Goal: Information Seeking & Learning: Learn about a topic

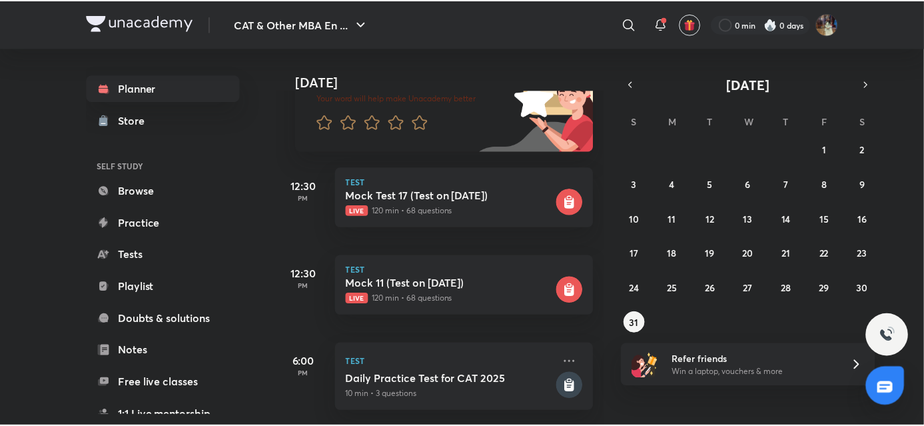
scroll to position [132, 0]
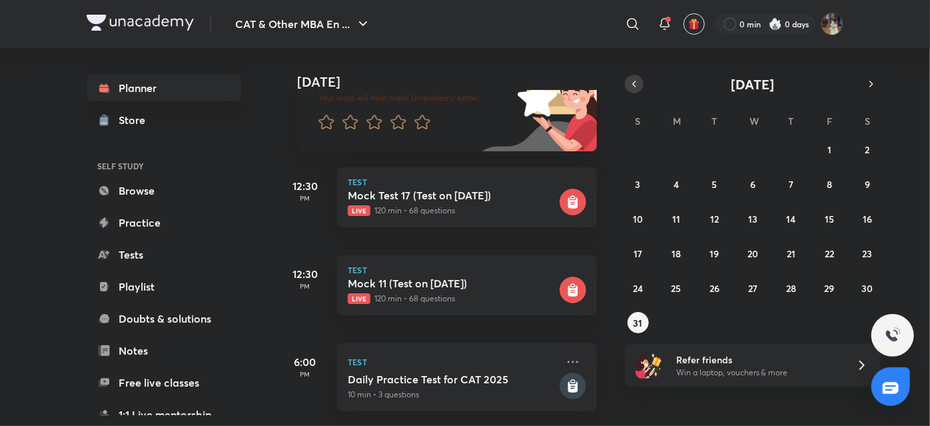
click at [629, 85] on icon "button" at bounding box center [634, 84] width 11 height 12
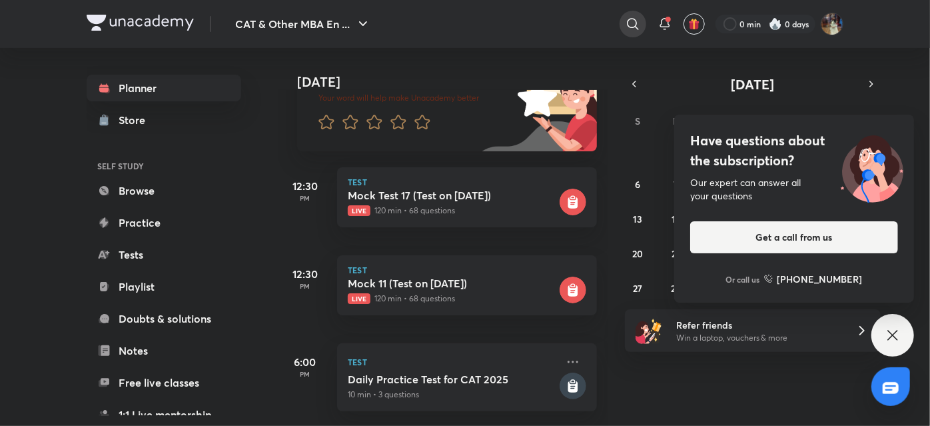
click at [638, 14] on div at bounding box center [633, 24] width 27 height 27
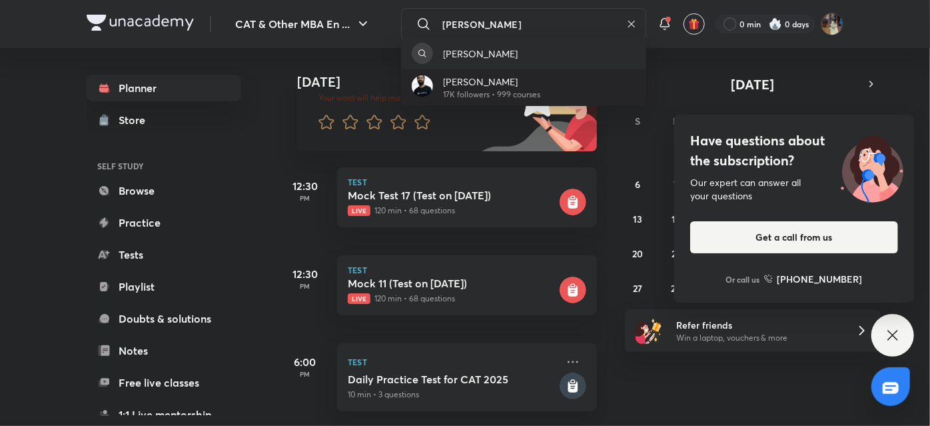
type input "[PERSON_NAME]"
click at [540, 88] on p "[PERSON_NAME]" at bounding box center [492, 82] width 97 height 14
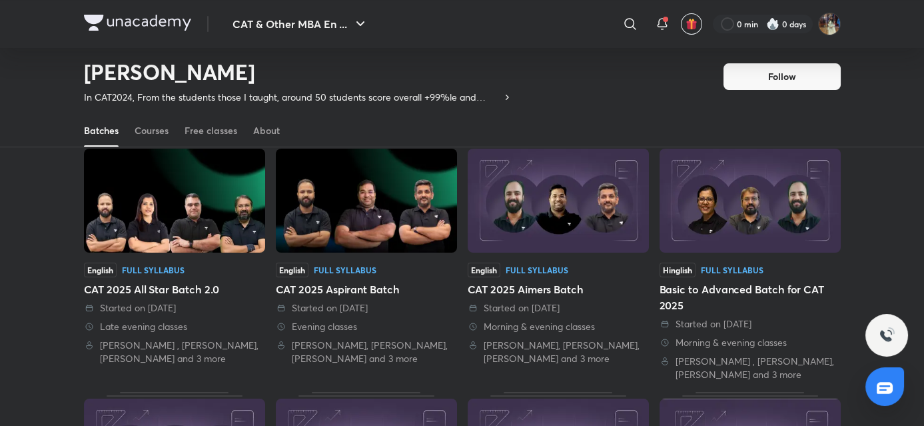
scroll to position [81, 0]
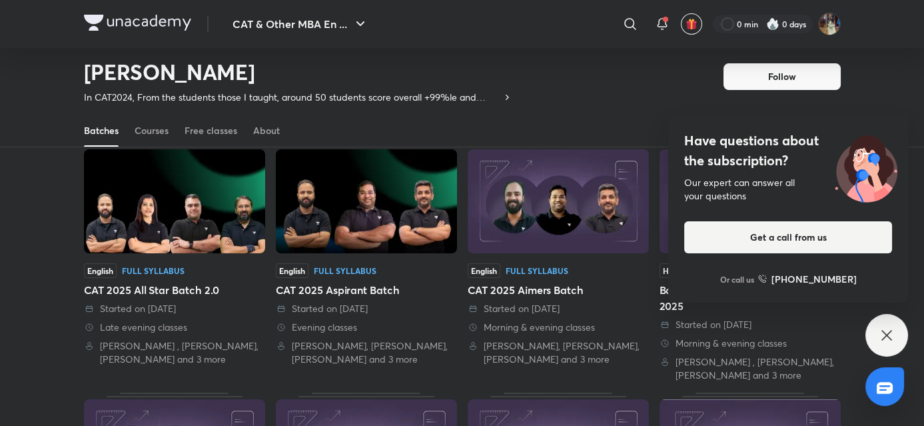
click at [166, 232] on img at bounding box center [174, 201] width 181 height 104
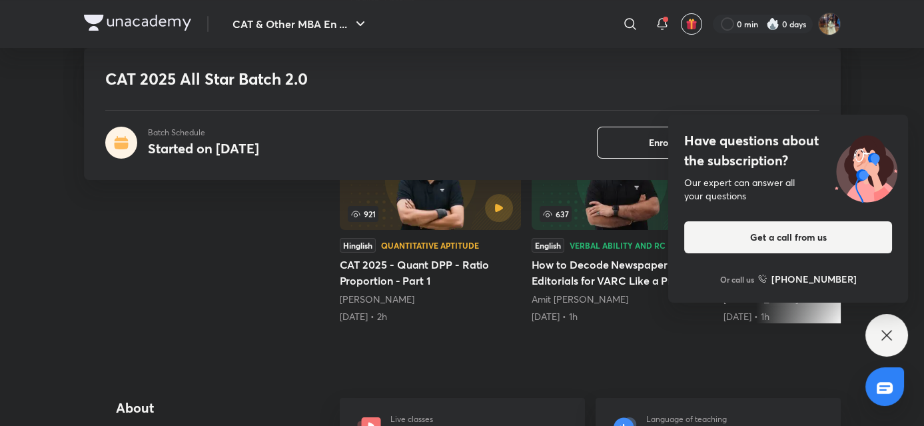
scroll to position [193, 0]
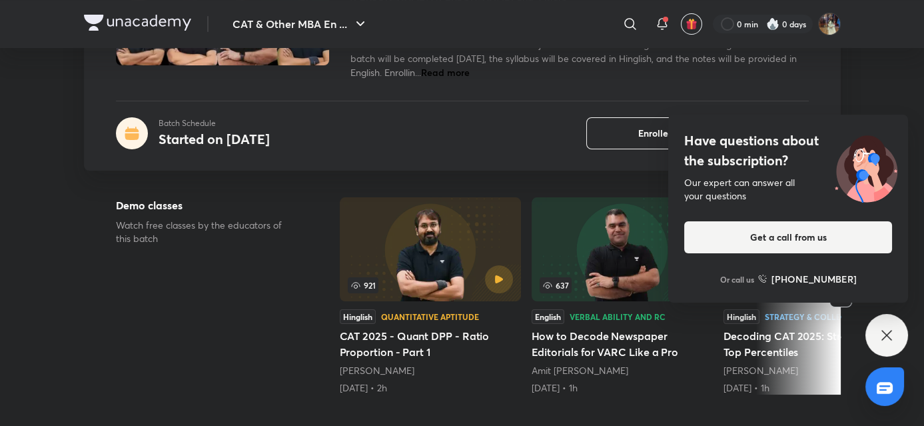
click at [882, 333] on icon at bounding box center [887, 335] width 16 height 16
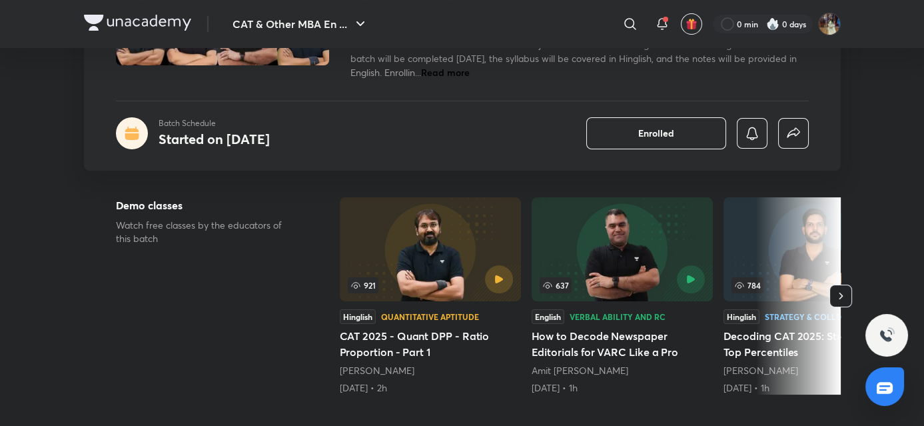
click at [840, 291] on icon "button" at bounding box center [840, 295] width 13 height 13
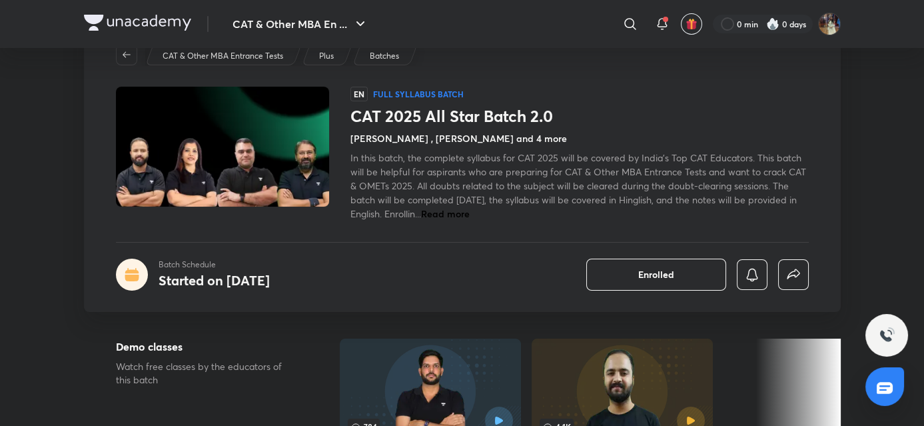
scroll to position [0, 0]
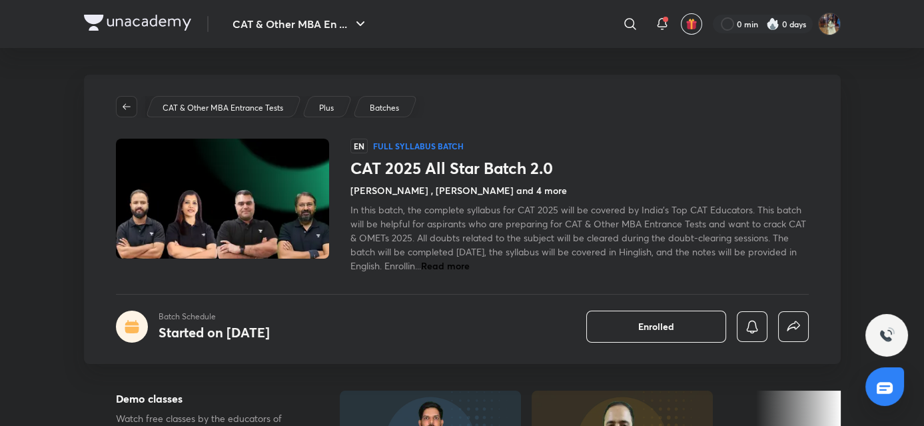
click at [129, 108] on icon "button" at bounding box center [126, 106] width 11 height 11
click at [129, 107] on icon "button" at bounding box center [127, 106] width 8 height 6
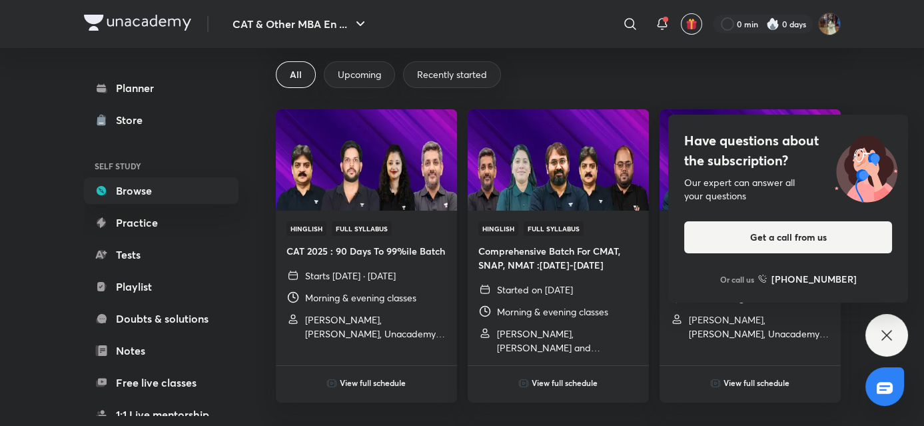
scroll to position [86, 0]
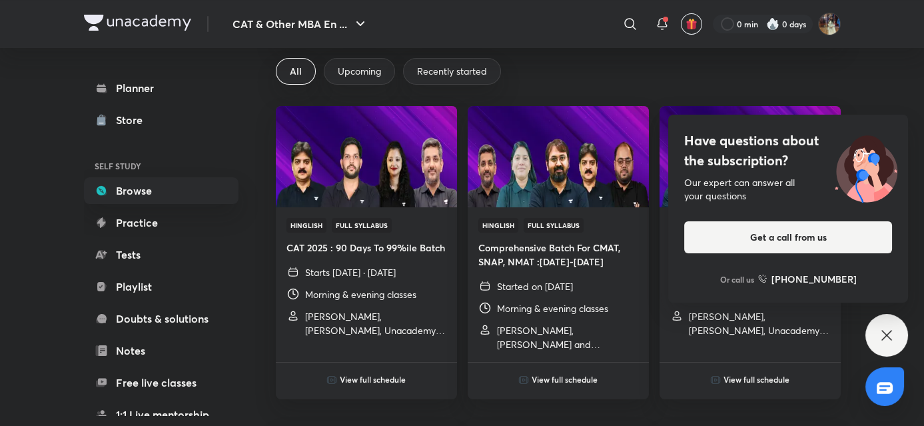
click at [894, 336] on icon at bounding box center [887, 335] width 16 height 16
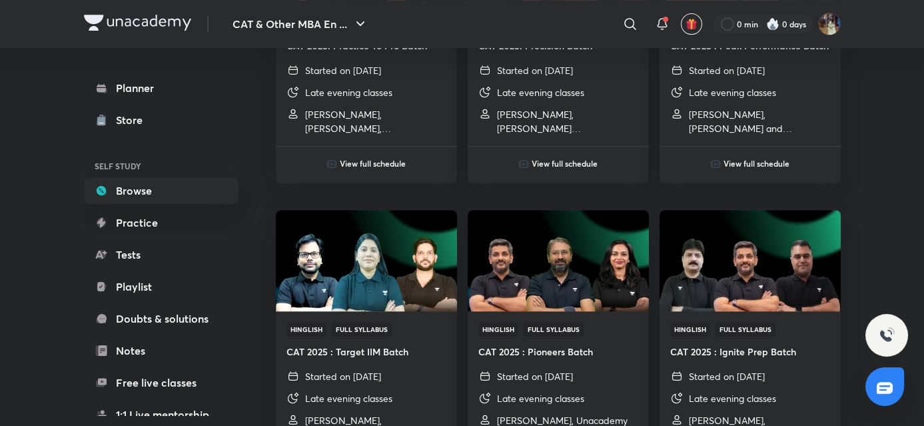
scroll to position [1209, 0]
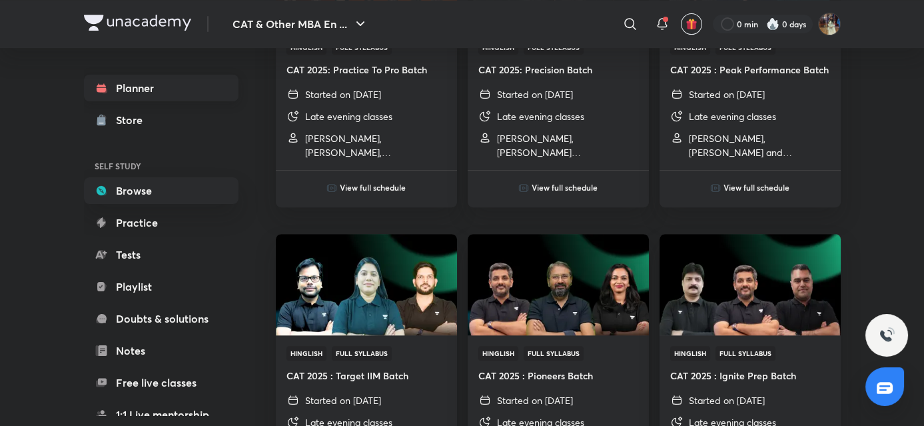
click at [135, 93] on link "Planner" at bounding box center [161, 88] width 155 height 27
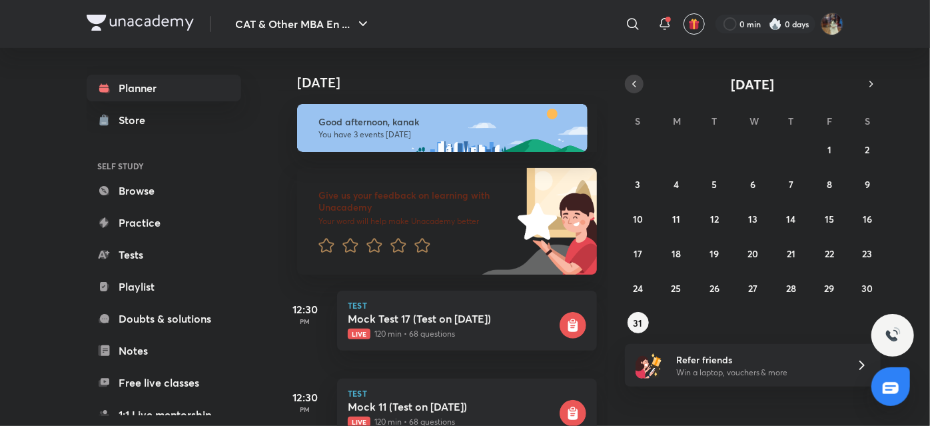
click at [634, 79] on icon "button" at bounding box center [634, 84] width 11 height 12
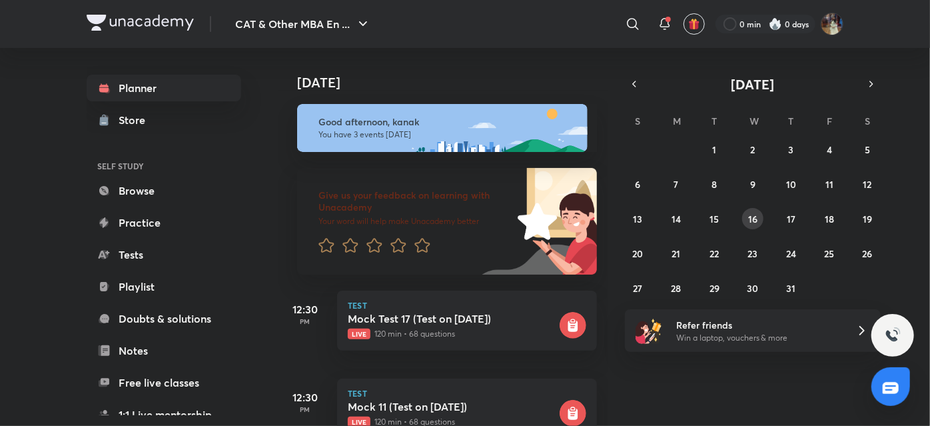
click at [752, 208] on button "16" at bounding box center [752, 218] width 21 height 21
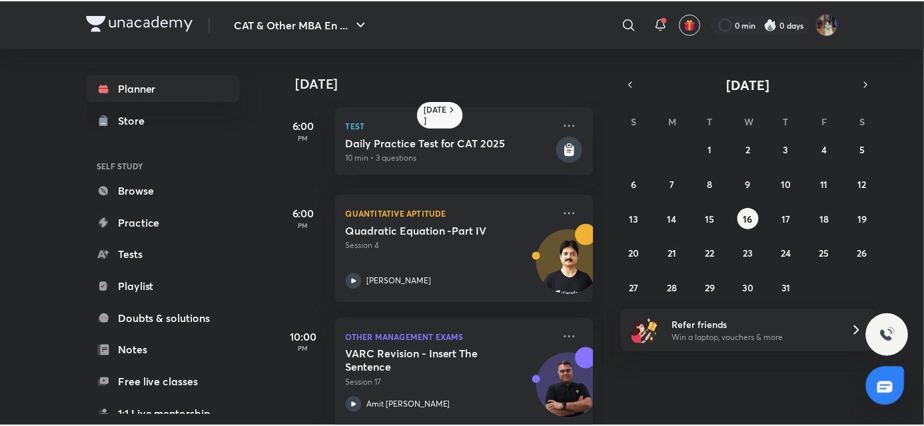
scroll to position [60, 0]
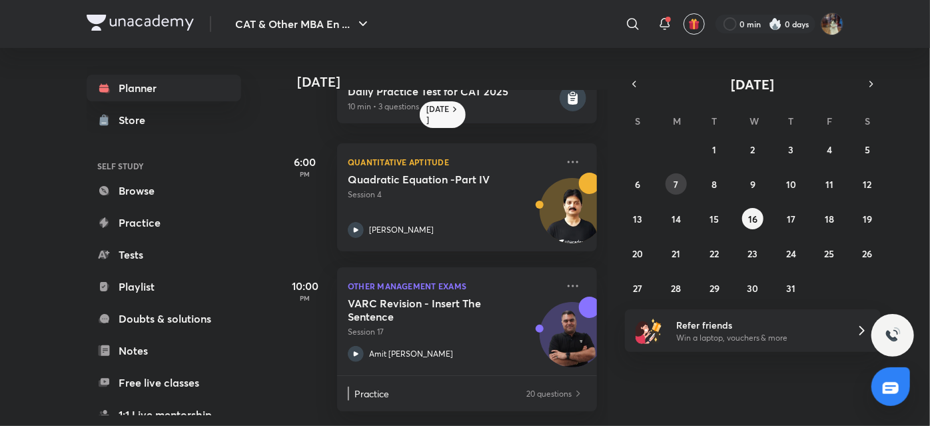
click at [668, 191] on div "29 30 1 2 3 4 5 6 7 8 9 10 11 12 13 14 15 16 17 18 19 20 21 22 23 24 25 26 27 2…" at bounding box center [753, 219] width 256 height 160
click at [671, 188] on button "7" at bounding box center [676, 183] width 21 height 21
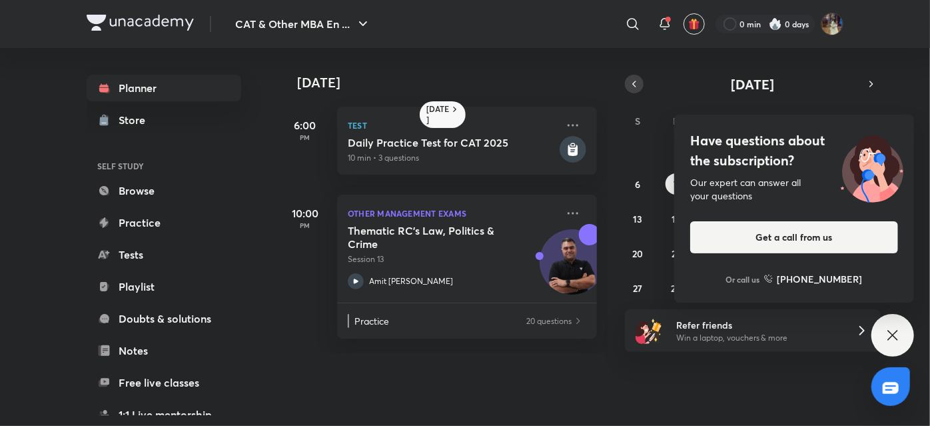
click at [636, 89] on icon "button" at bounding box center [634, 84] width 11 height 12
click at [646, 188] on button "8" at bounding box center [638, 183] width 21 height 21
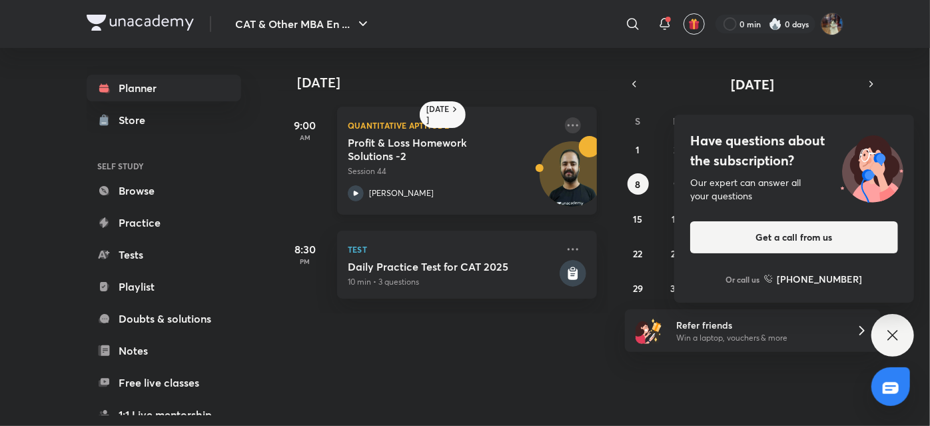
click at [568, 124] on icon at bounding box center [573, 125] width 11 height 2
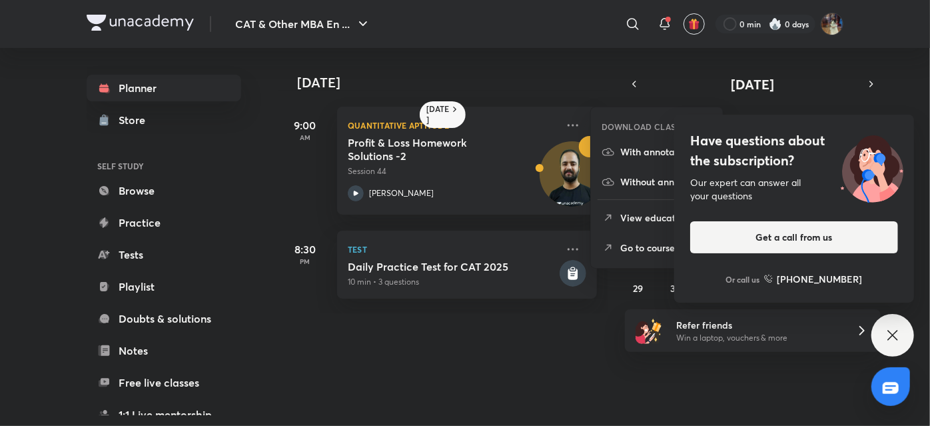
click at [618, 247] on li "Go to course page" at bounding box center [657, 248] width 132 height 30
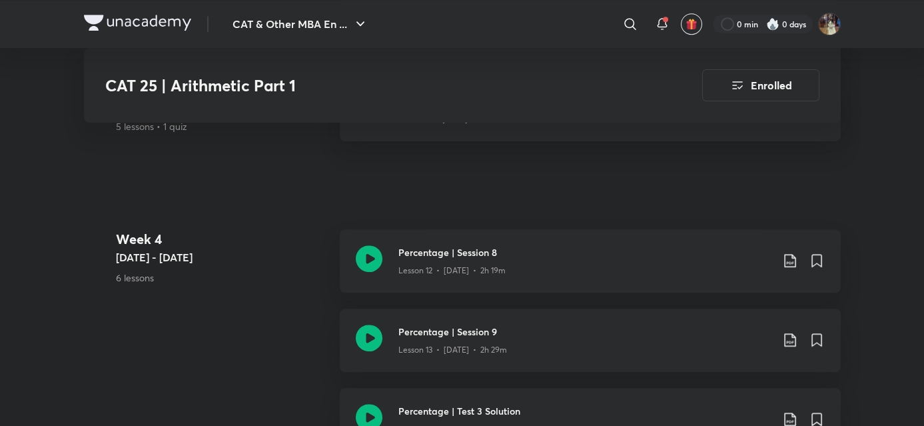
scroll to position [1973, 0]
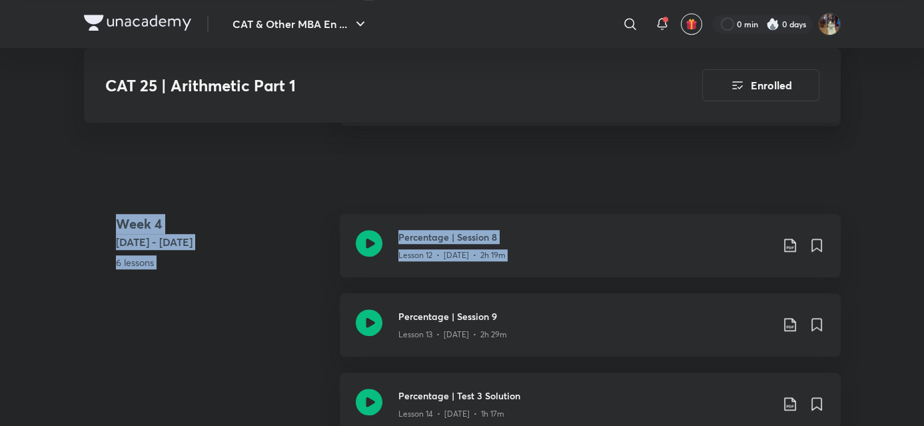
drag, startPoint x: 924, startPoint y: 138, endPoint x: 930, endPoint y: 208, distance: 70.2
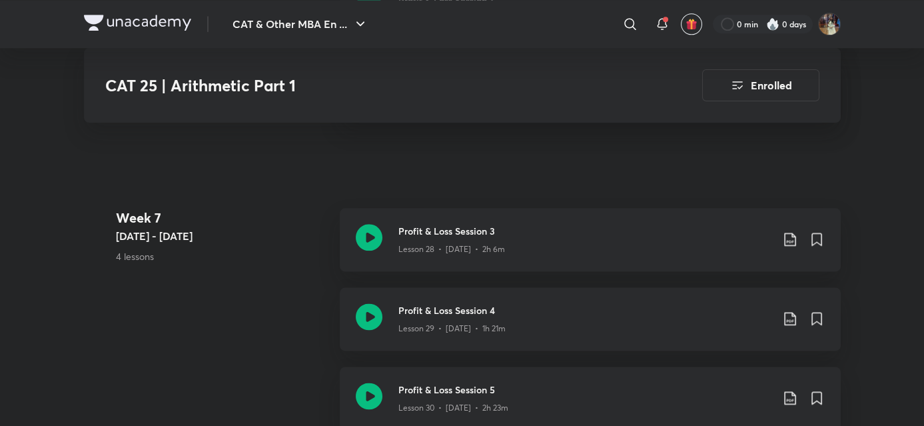
scroll to position [3580, 0]
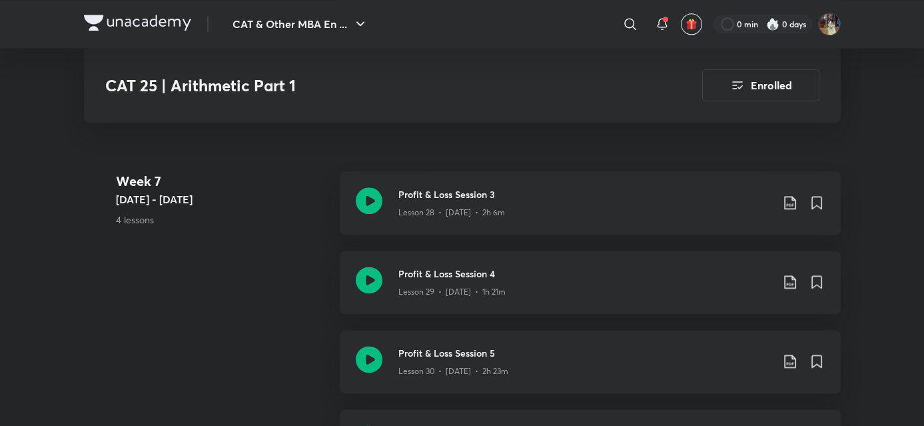
drag, startPoint x: 922, startPoint y: 253, endPoint x: 923, endPoint y: 321, distance: 68.0
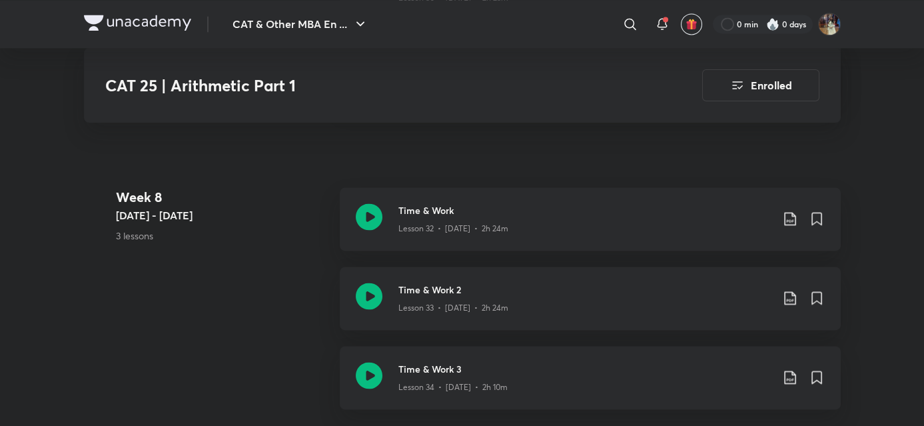
drag, startPoint x: 924, startPoint y: 281, endPoint x: 927, endPoint y: 336, distance: 55.4
click at [796, 382] on icon at bounding box center [789, 377] width 11 height 13
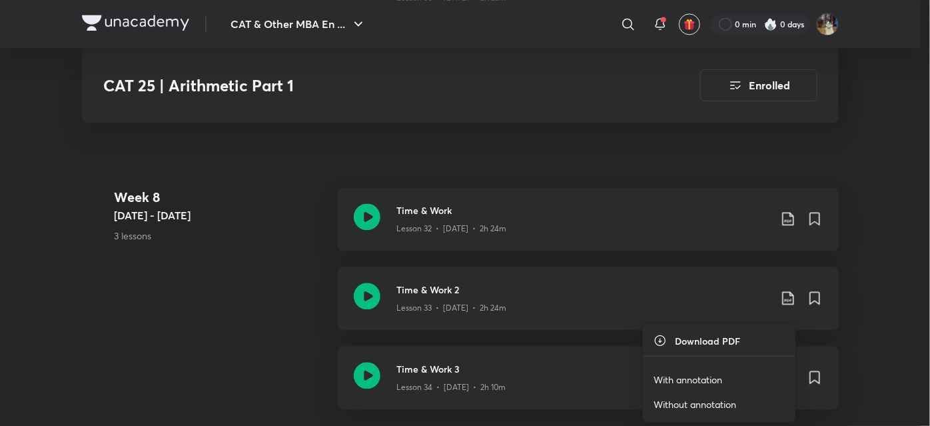
click at [727, 400] on p "Without annotation" at bounding box center [695, 404] width 83 height 14
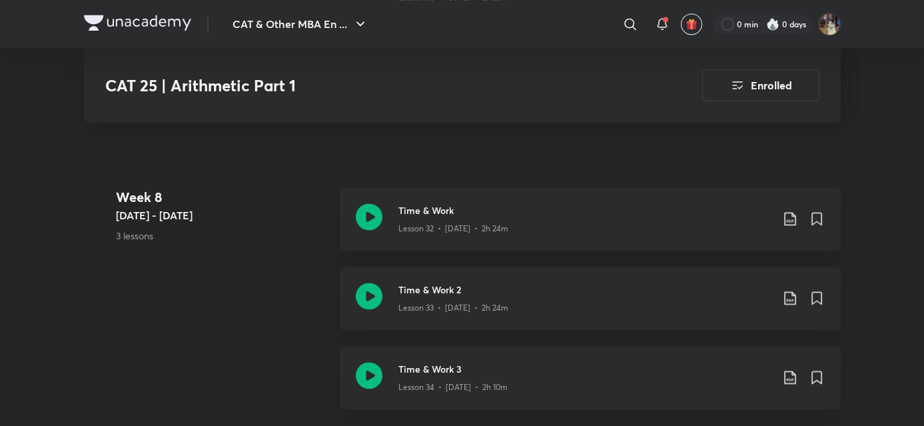
drag, startPoint x: 923, startPoint y: 272, endPoint x: 927, endPoint y: 281, distance: 9.5
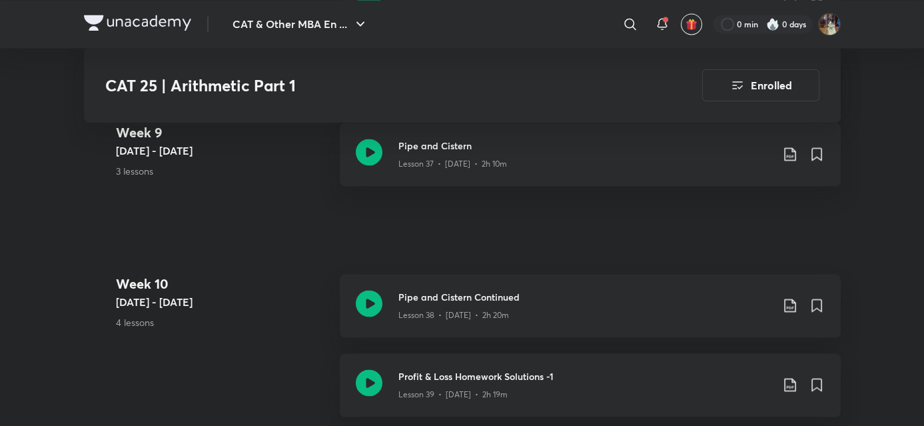
scroll to position [4457, 0]
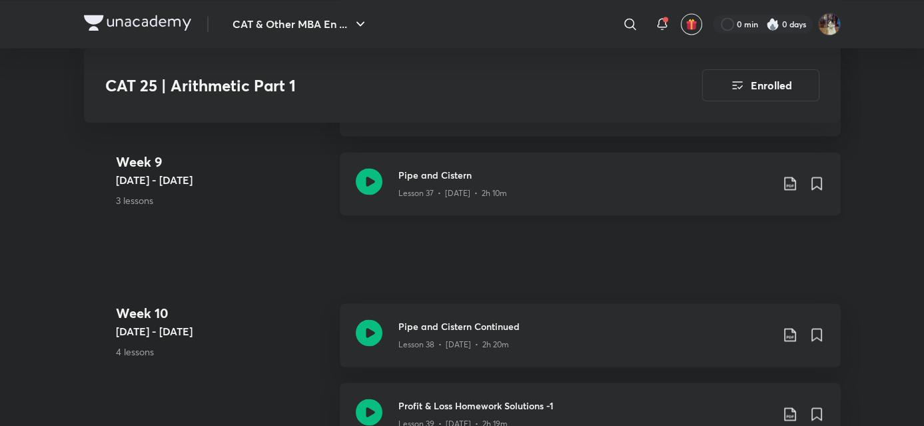
click at [789, 183] on icon at bounding box center [790, 183] width 16 height 16
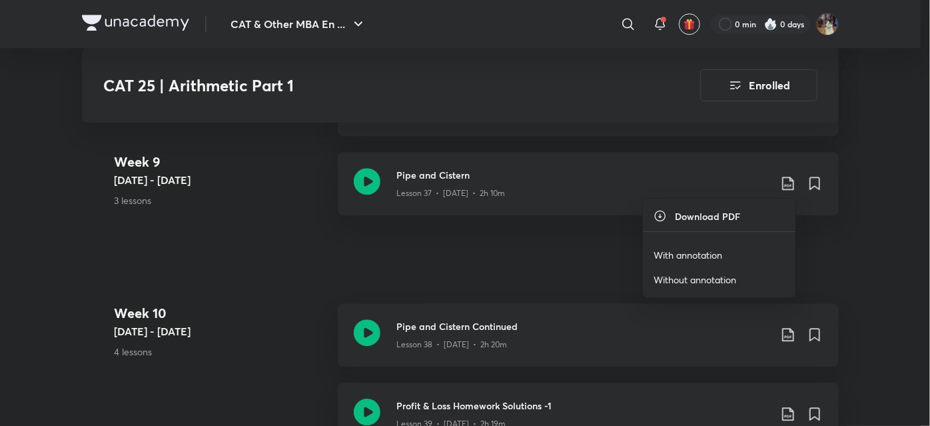
click at [708, 278] on p "Without annotation" at bounding box center [695, 280] width 83 height 14
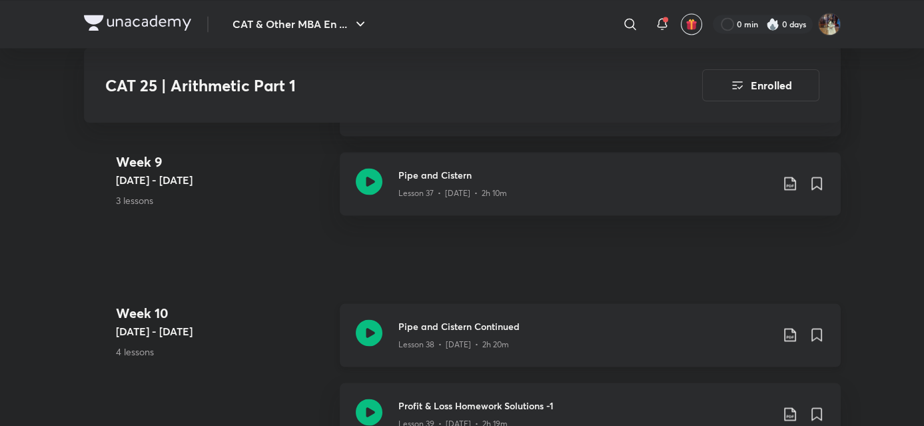
click at [785, 329] on icon at bounding box center [789, 335] width 11 height 13
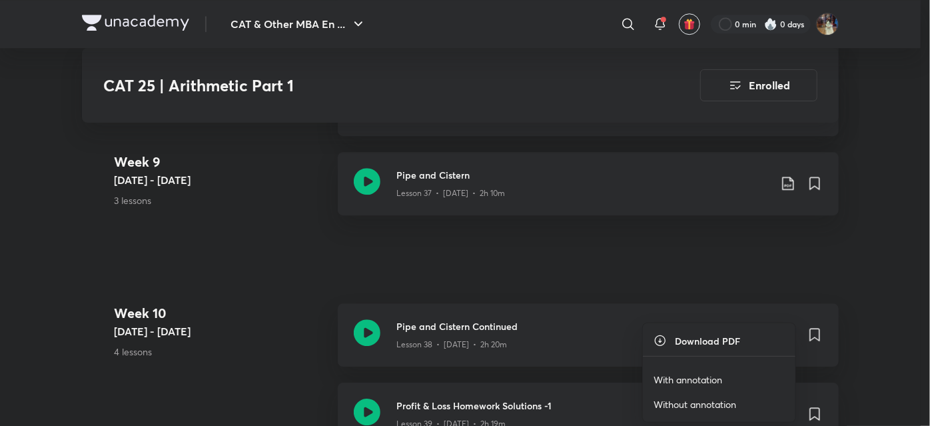
click at [906, 223] on div at bounding box center [465, 213] width 930 height 426
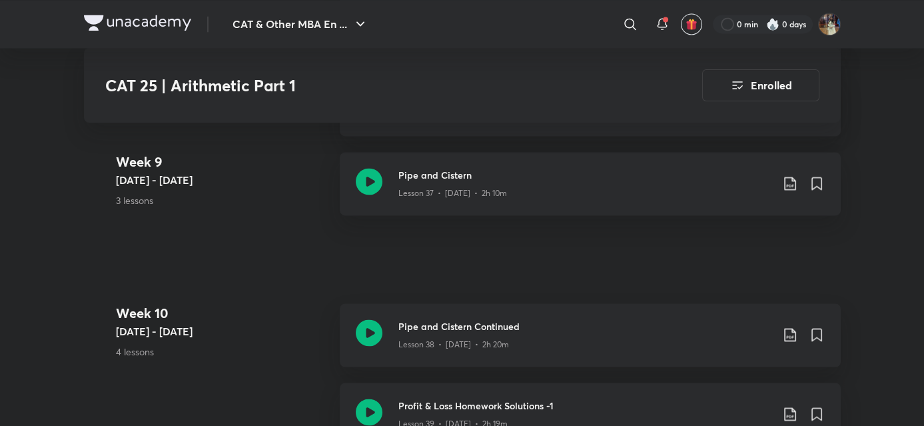
scroll to position [4303, 0]
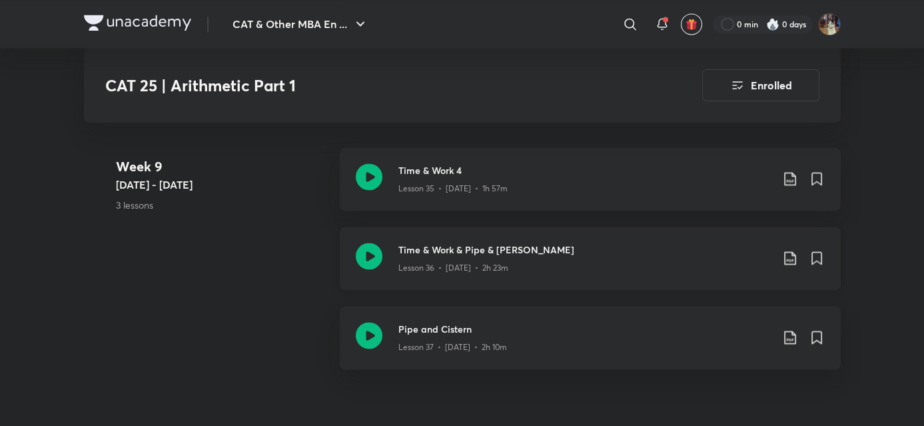
click at [793, 252] on icon at bounding box center [789, 258] width 11 height 13
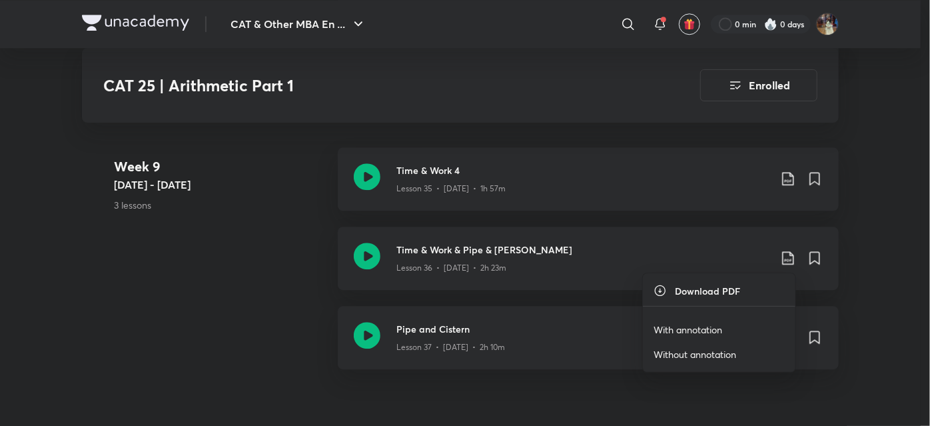
click at [714, 331] on p "With annotation" at bounding box center [688, 330] width 69 height 14
